Goal: Find specific fact: Find contact information

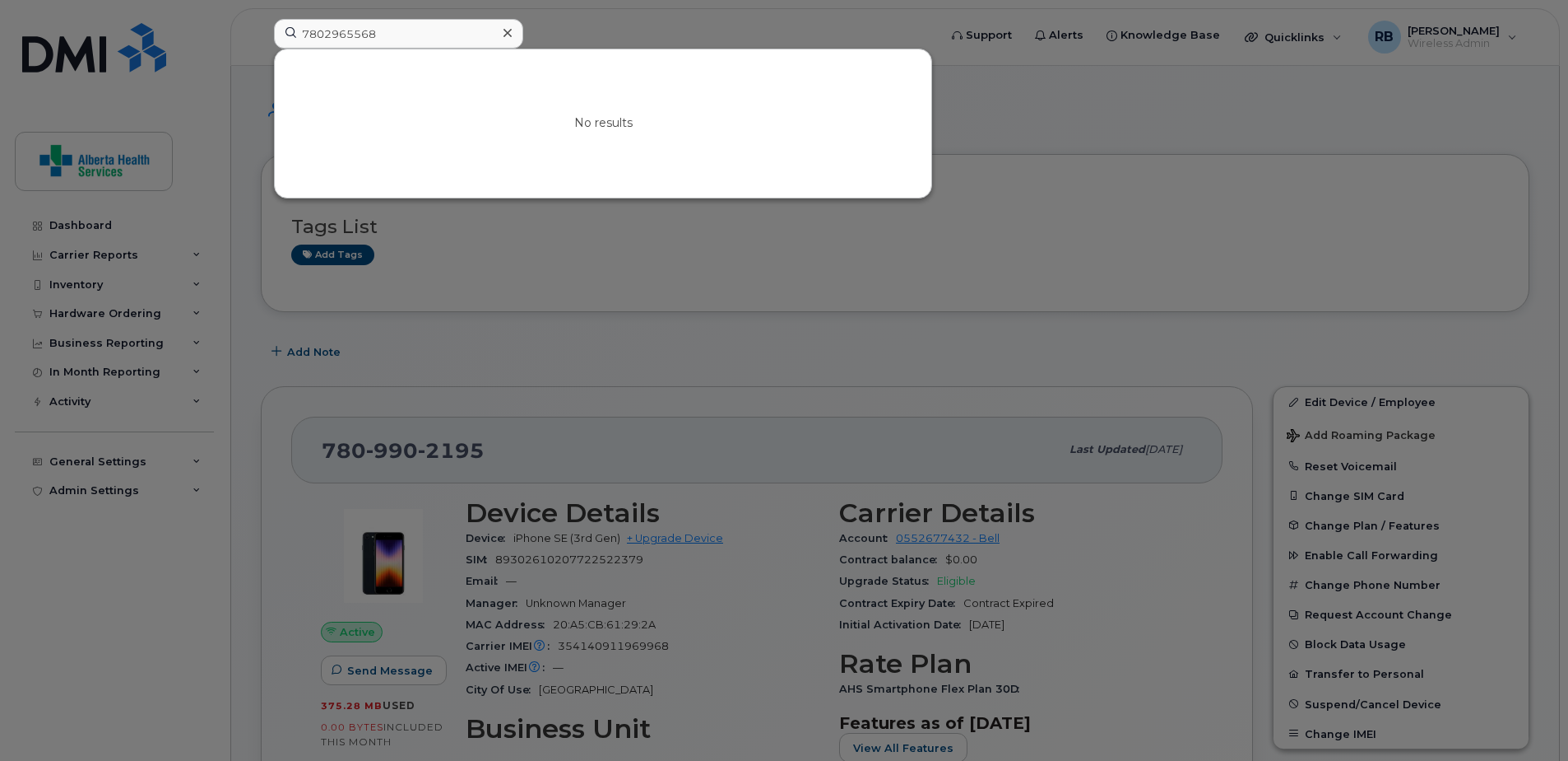
drag, startPoint x: 0, startPoint y: 0, endPoint x: 116, endPoint y: -12, distance: 116.6
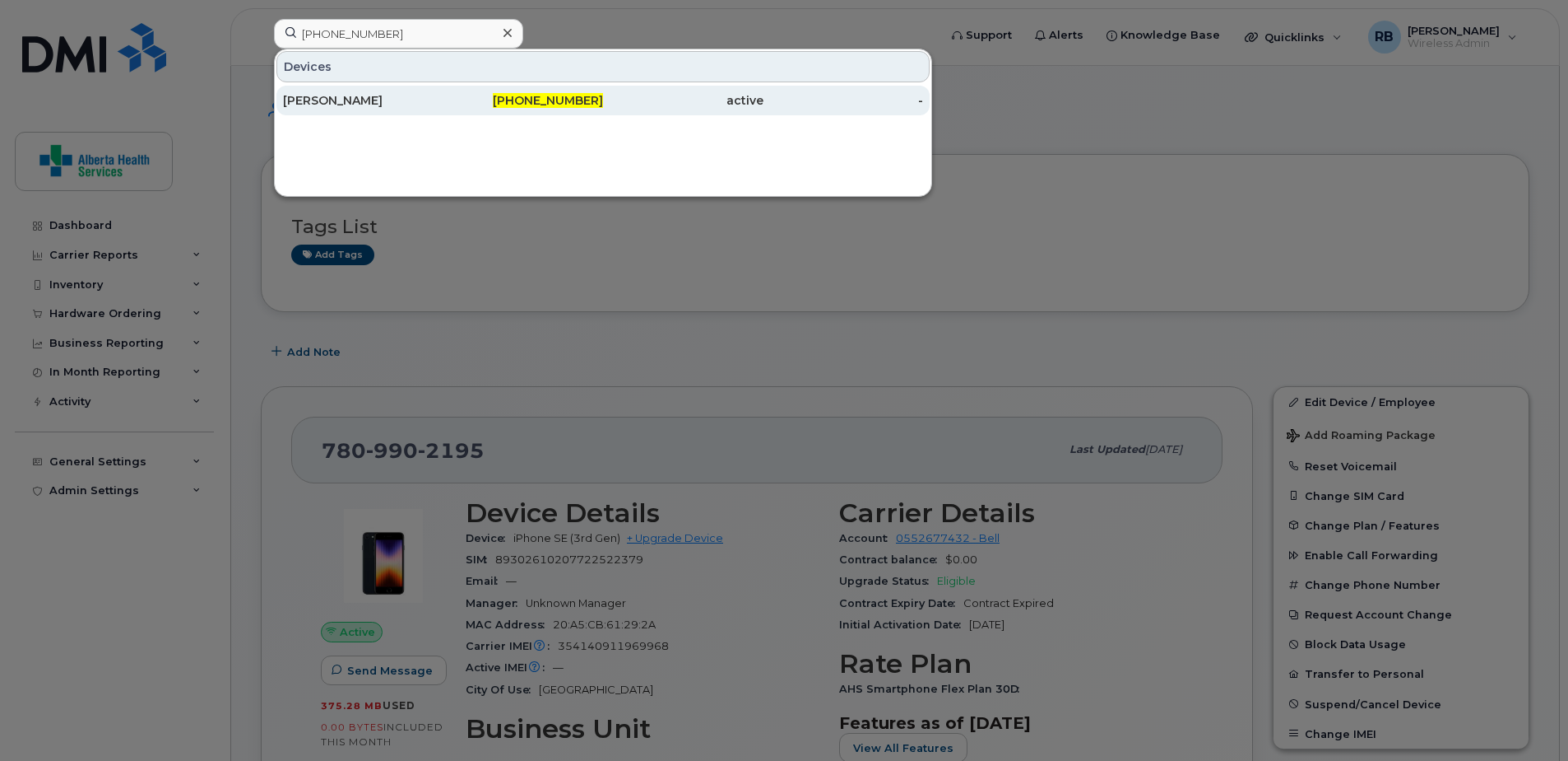
type input "780-399-6083"
click at [418, 93] on div "Anjulie Talwar" at bounding box center [363, 100] width 161 height 17
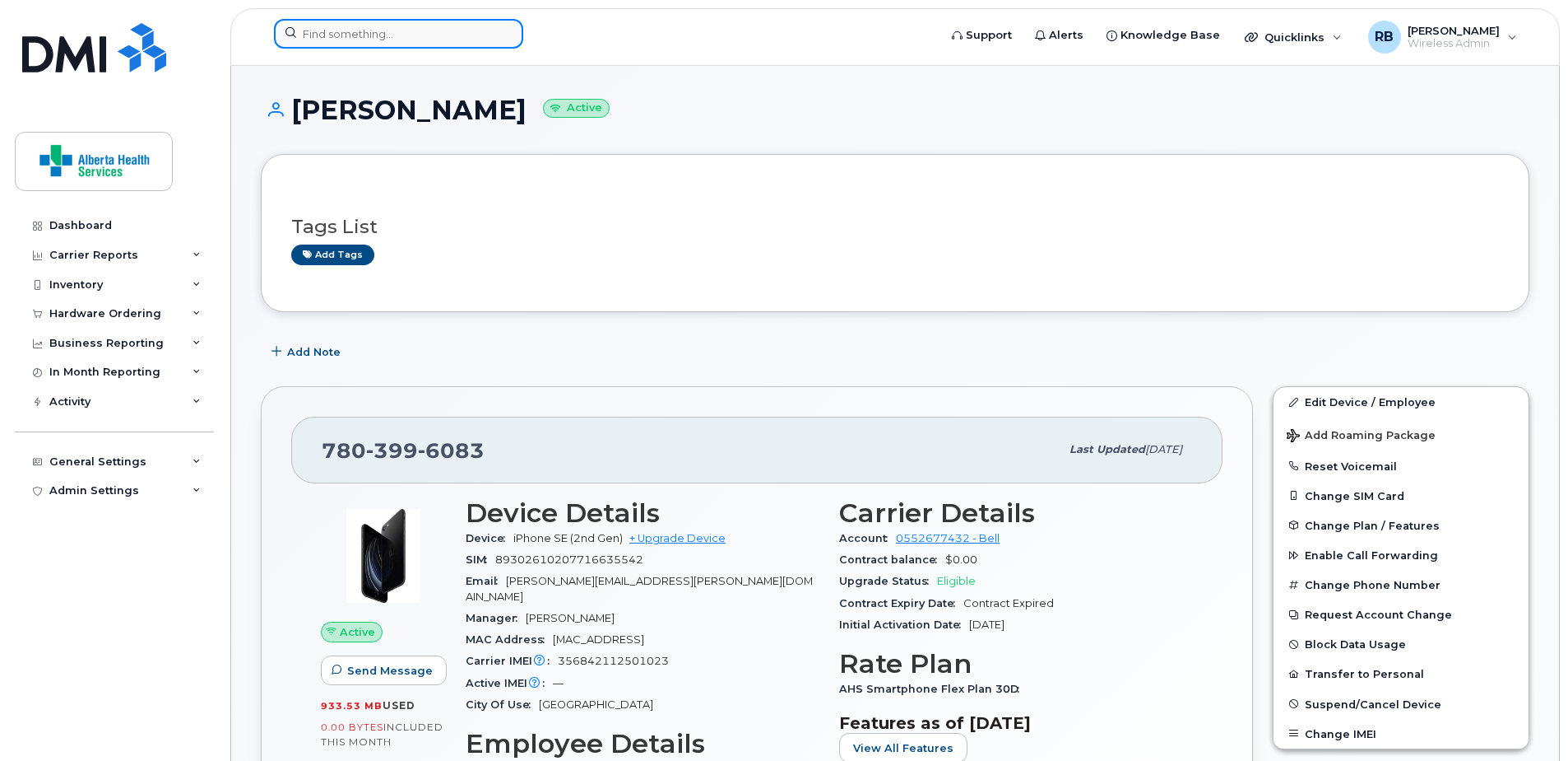
click at [431, 36] on input at bounding box center [399, 34] width 249 height 30
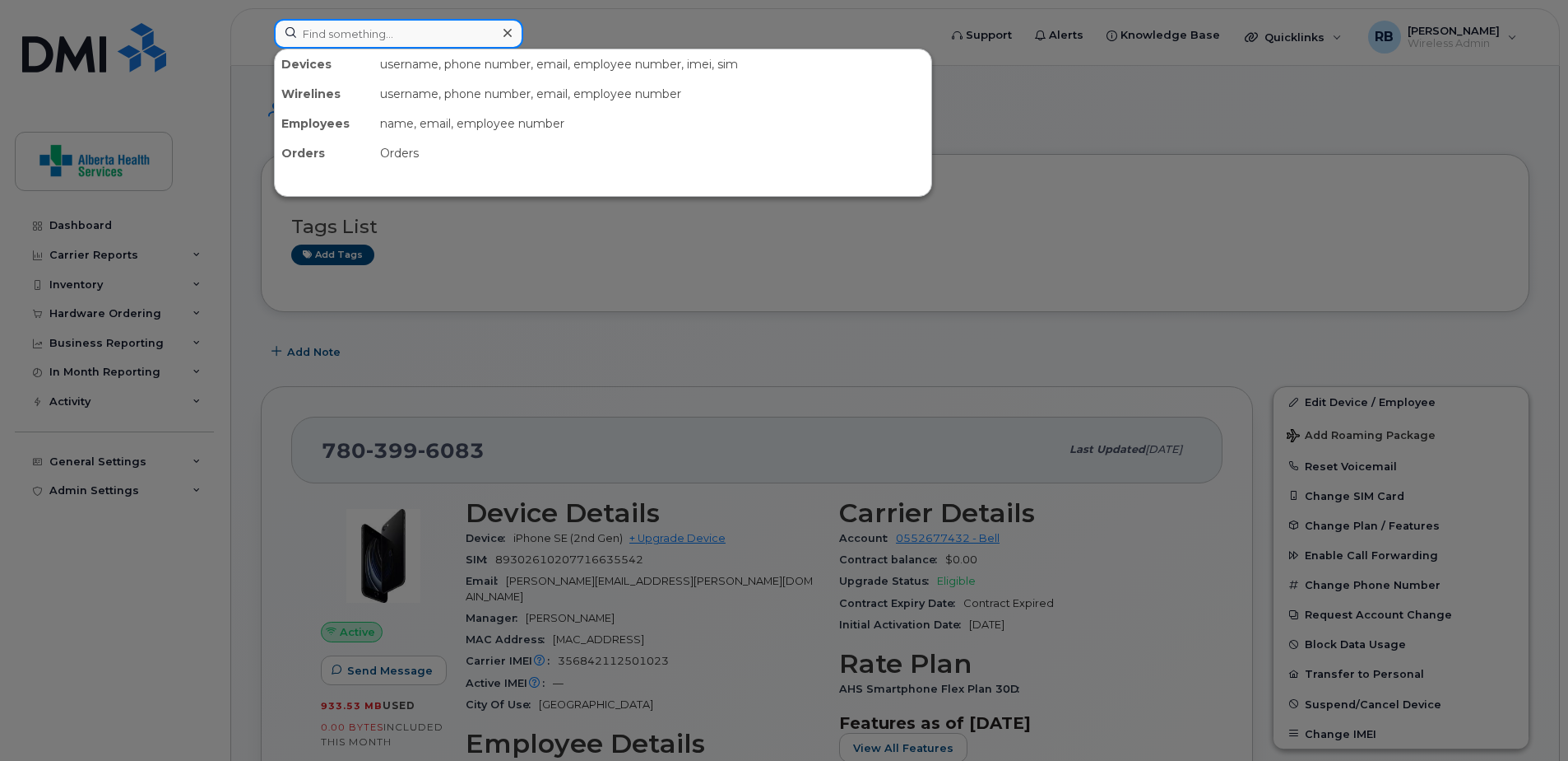
paste input "780-719-0723"
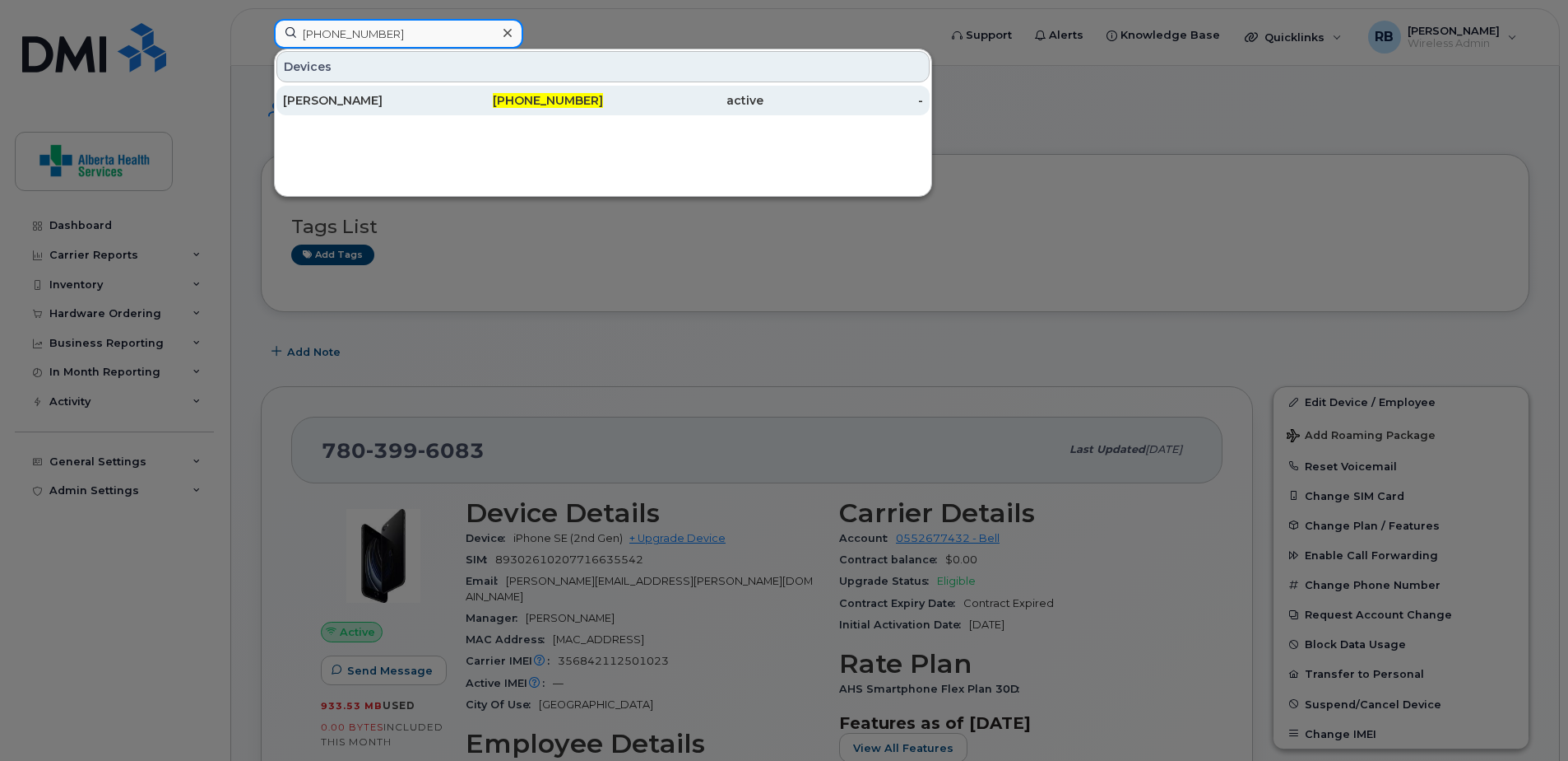
type input "780-719-0723"
click at [501, 108] on div "780-719-0723" at bounding box center [524, 100] width 161 height 17
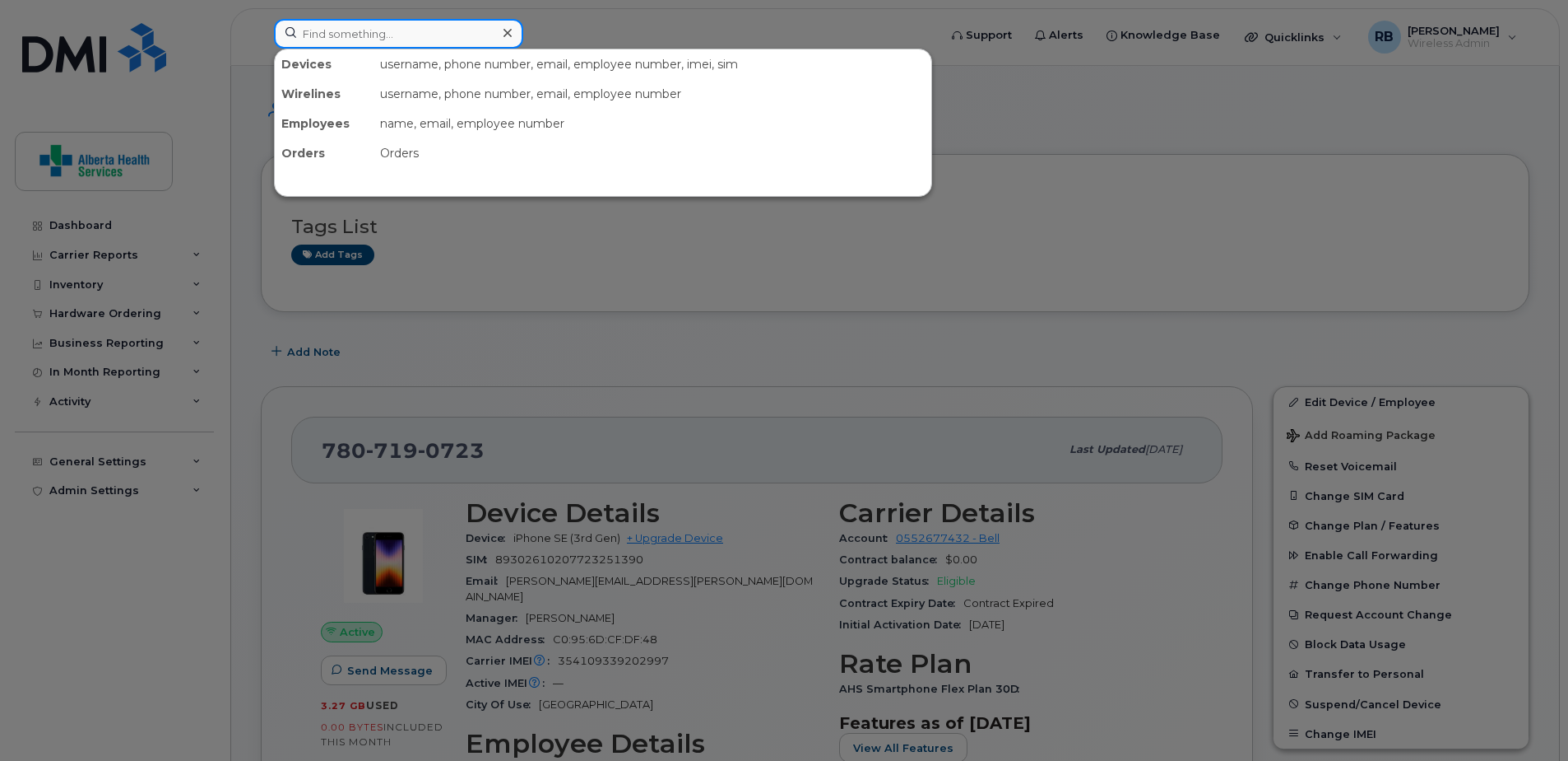
click at [385, 30] on input at bounding box center [399, 34] width 249 height 30
paste input "7807205764"
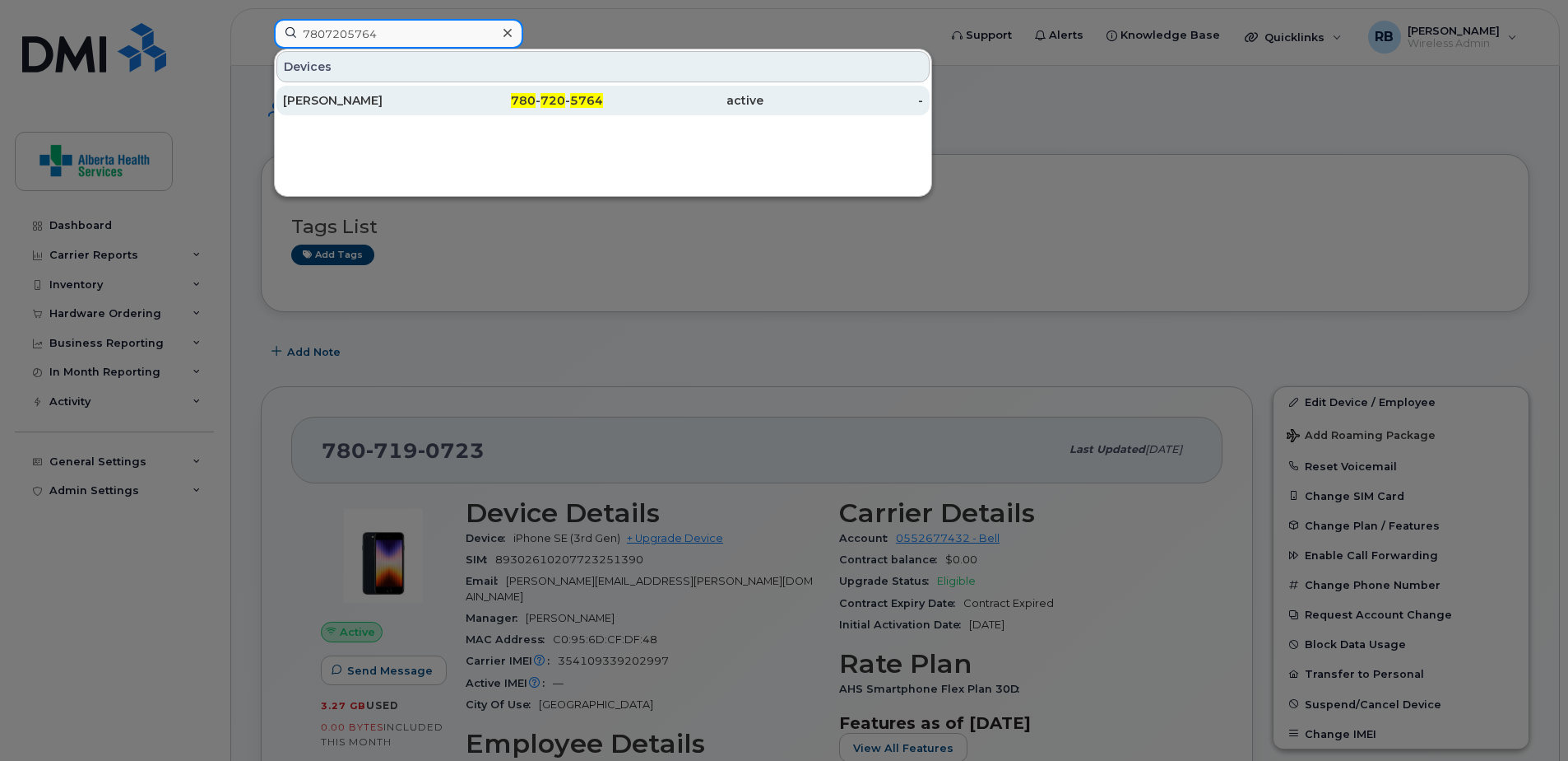
type input "7807205764"
click at [493, 111] on div "780 - 720 - 5764" at bounding box center [524, 101] width 161 height 30
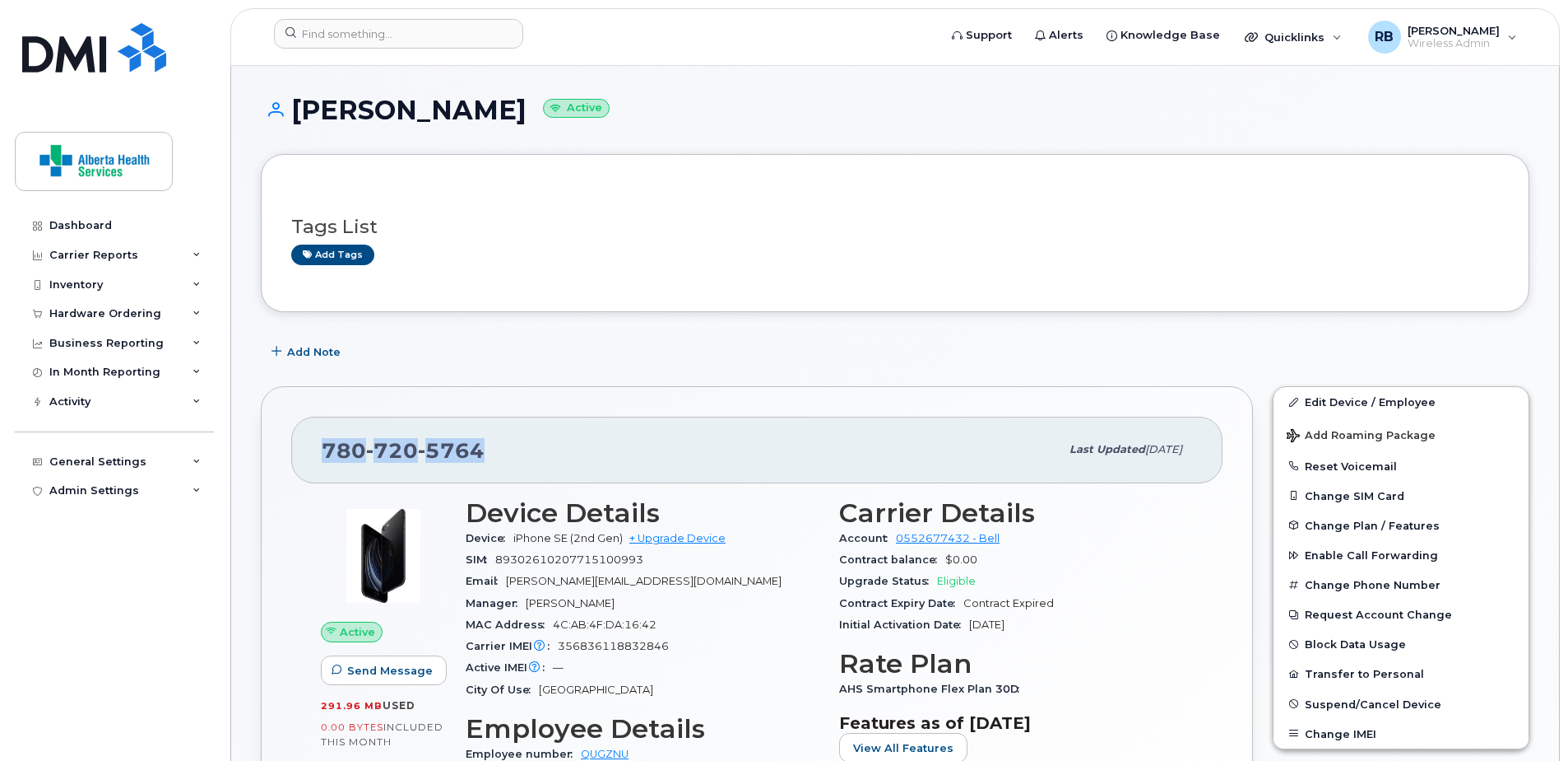
drag, startPoint x: 517, startPoint y: 453, endPoint x: 324, endPoint y: 457, distance: 193.0
click at [324, 457] on div "[PHONE_NUMBER]" at bounding box center [691, 450] width 738 height 35
copy span "[PHONE_NUMBER]"
